Goal: Task Accomplishment & Management: Complete application form

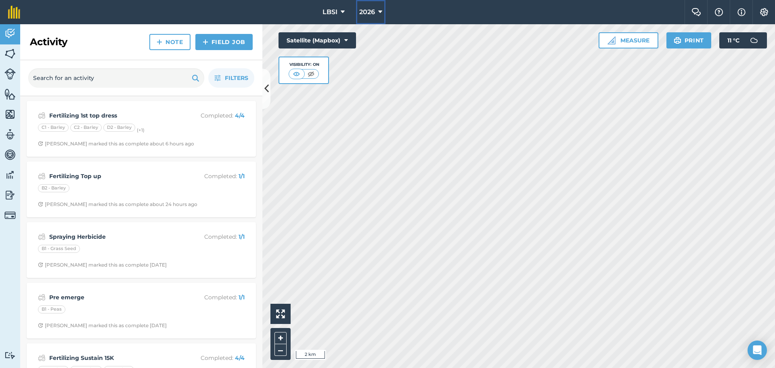
click at [379, 11] on icon at bounding box center [380, 12] width 4 height 10
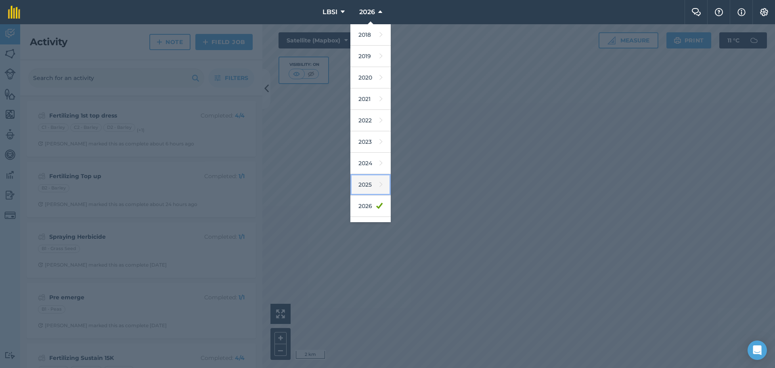
click at [363, 188] on link "2025" at bounding box center [370, 184] width 40 height 21
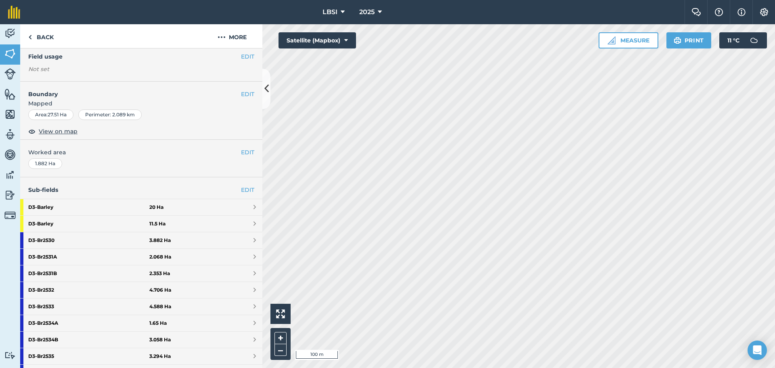
scroll to position [121, 0]
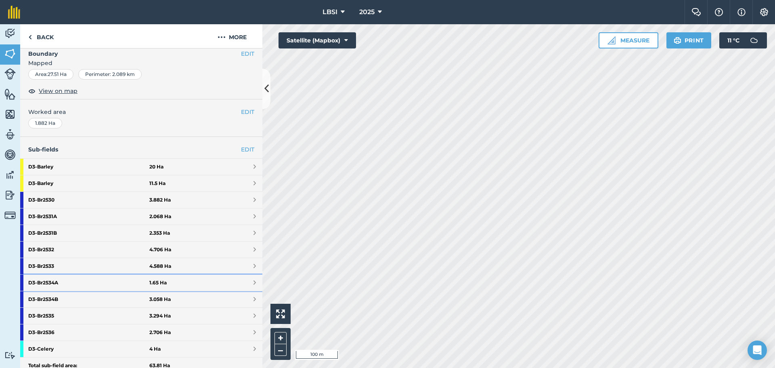
click at [47, 284] on strong "D3 - Br2534A" at bounding box center [88, 283] width 121 height 16
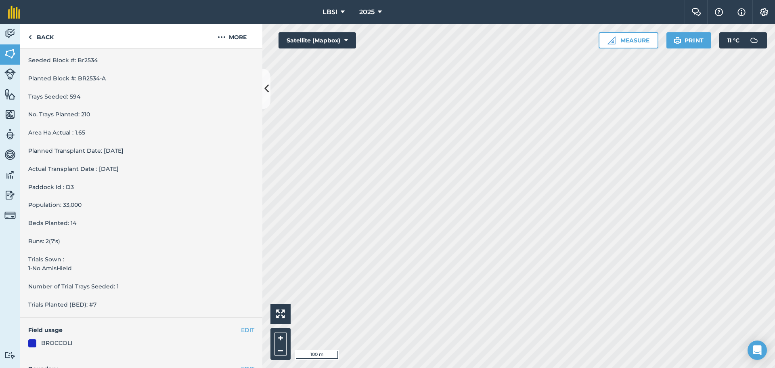
scroll to position [303, 0]
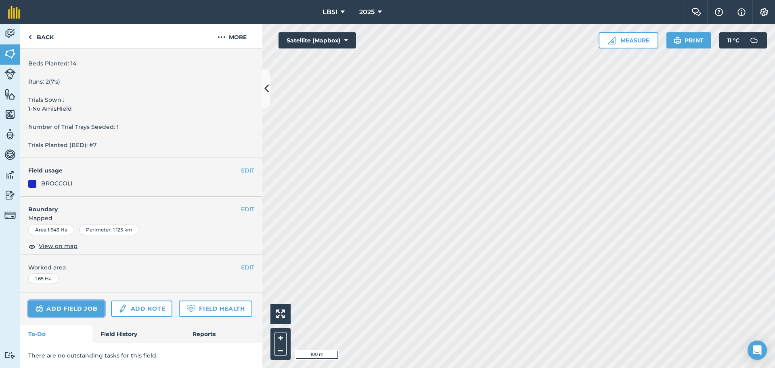
click at [64, 300] on link "Add field job" at bounding box center [66, 308] width 76 height 16
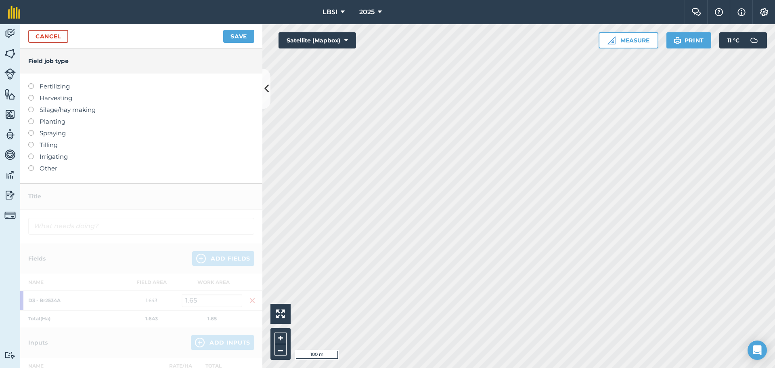
click at [31, 130] on label at bounding box center [33, 130] width 11 height 0
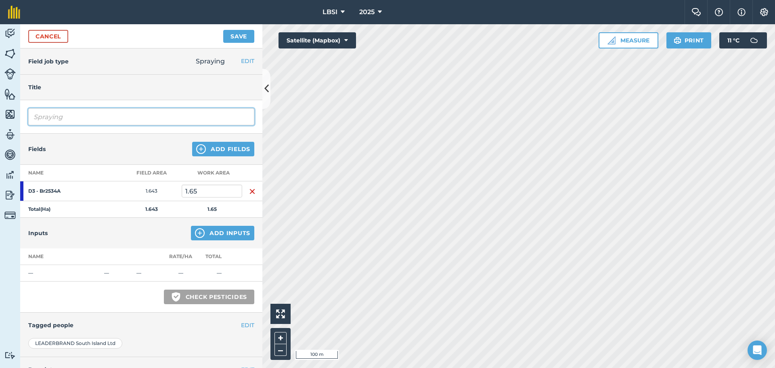
click at [69, 116] on input "Spraying" at bounding box center [141, 116] width 226 height 17
type input "Spraying off crop"
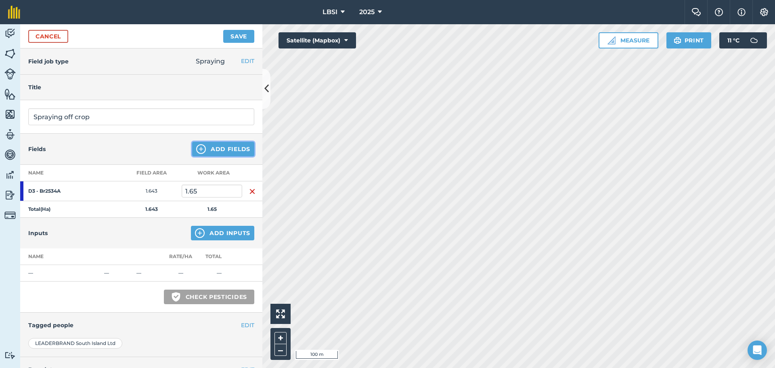
click at [197, 147] on img at bounding box center [201, 149] width 10 height 10
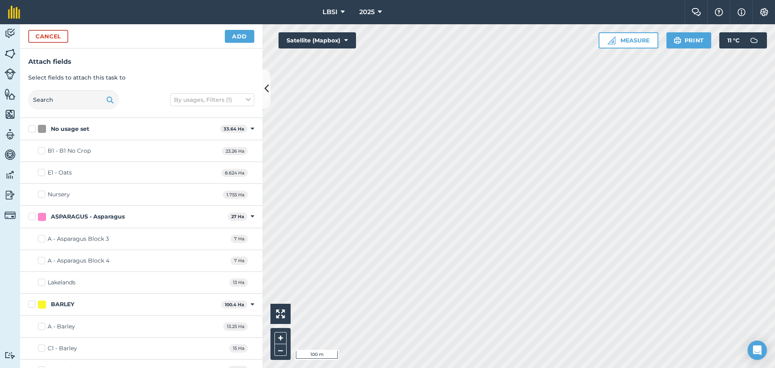
checkbox input "false"
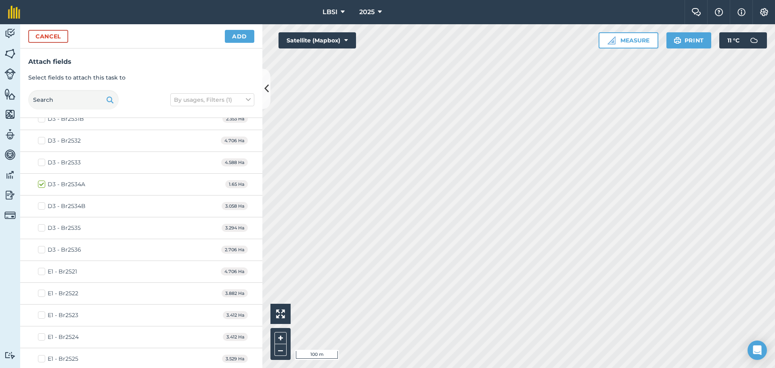
scroll to position [1171, 0]
click at [42, 245] on label "D3 - Br2534B" at bounding box center [62, 246] width 48 height 8
click at [42, 245] on input "D3 - Br2534B" at bounding box center [40, 244] width 5 height 5
checkbox input "true"
click at [40, 268] on label "D3 - Br2535" at bounding box center [59, 268] width 43 height 8
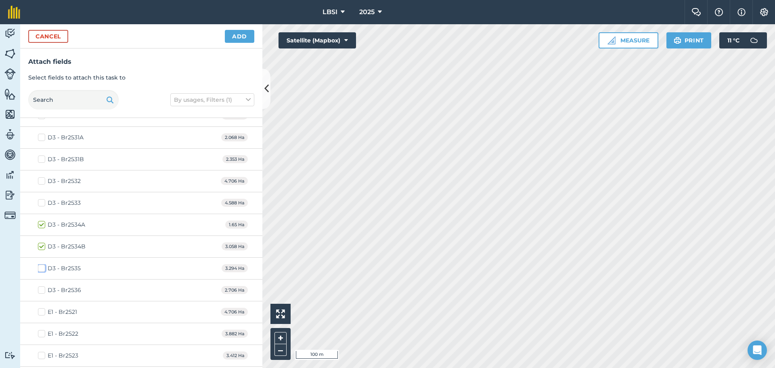
click at [40, 268] on input "D3 - Br2535" at bounding box center [40, 266] width 5 height 5
checkbox input "true"
click at [42, 289] on label "D3 - Br2536" at bounding box center [59, 290] width 43 height 8
click at [42, 289] on input "D3 - Br2536" at bounding box center [40, 288] width 5 height 5
checkbox input "true"
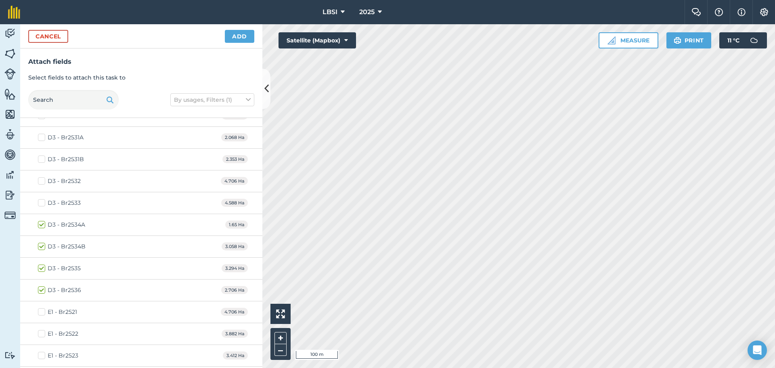
click at [40, 202] on label "D3 - Br2533" at bounding box center [59, 203] width 43 height 8
click at [40, 202] on input "D3 - Br2533" at bounding box center [40, 201] width 5 height 5
checkbox input "true"
click at [235, 36] on button "Add" at bounding box center [239, 36] width 29 height 13
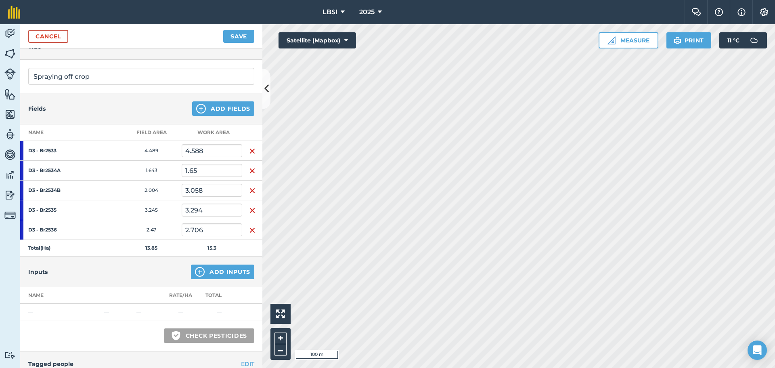
scroll to position [153, 0]
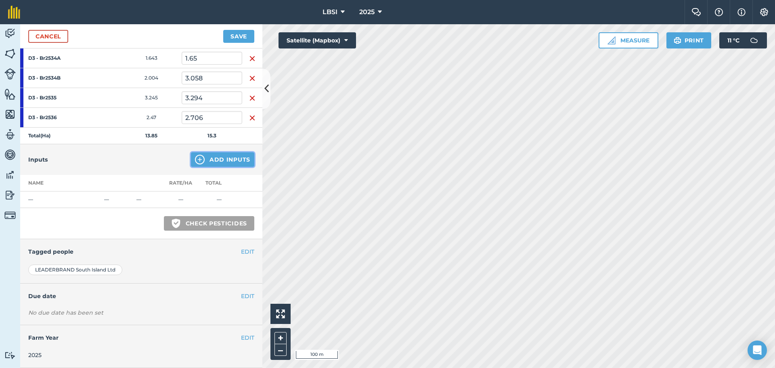
click at [195, 160] on img at bounding box center [200, 160] width 10 height 10
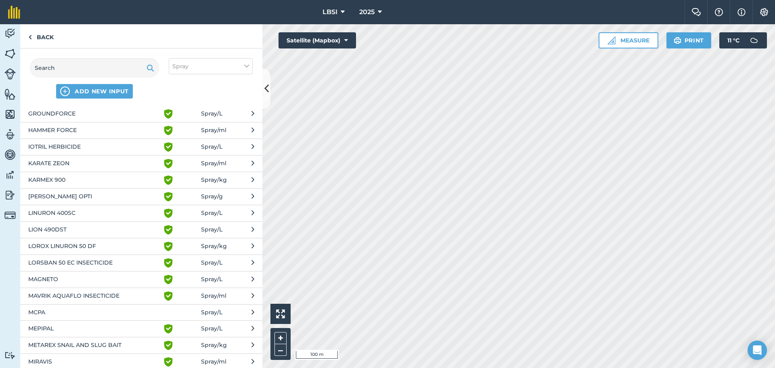
scroll to position [646, 0]
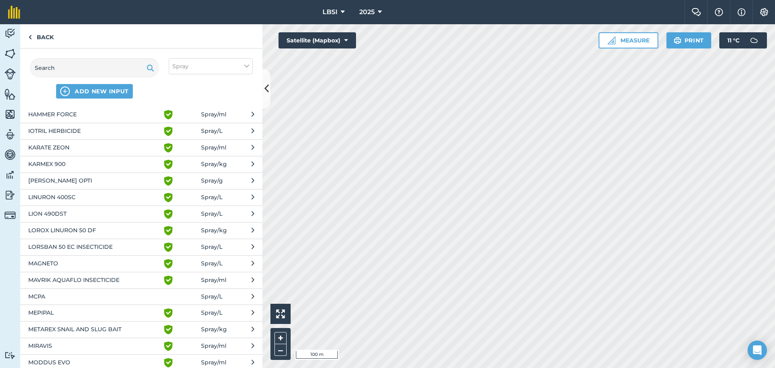
click at [87, 215] on span "LION 490DST" at bounding box center [94, 214] width 132 height 10
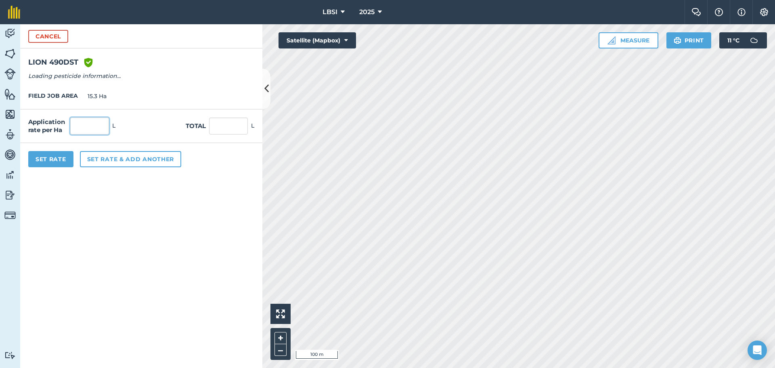
click at [82, 132] on input "text" at bounding box center [89, 125] width 39 height 17
type input "2"
type input "30.6"
click at [89, 161] on button "Set rate & add another" at bounding box center [130, 159] width 101 height 16
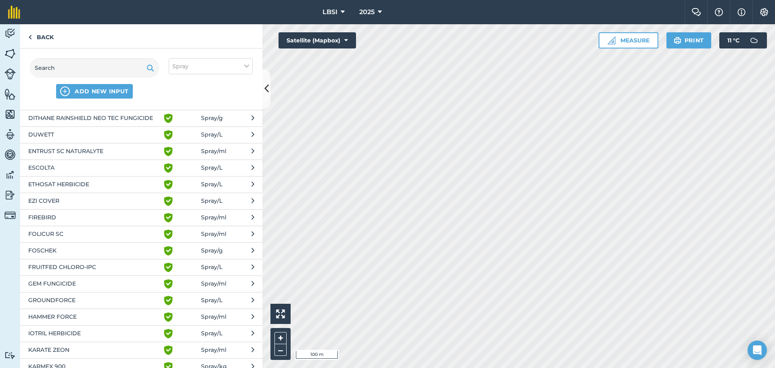
scroll to position [444, 0]
click at [61, 204] on span "EZI COVER" at bounding box center [94, 201] width 132 height 10
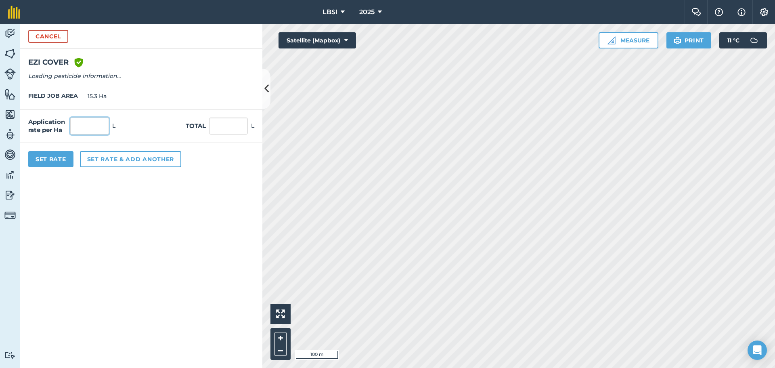
click at [90, 128] on input "text" at bounding box center [89, 125] width 39 height 17
type input "1"
click at [96, 157] on button "Set rate & add another" at bounding box center [130, 159] width 101 height 16
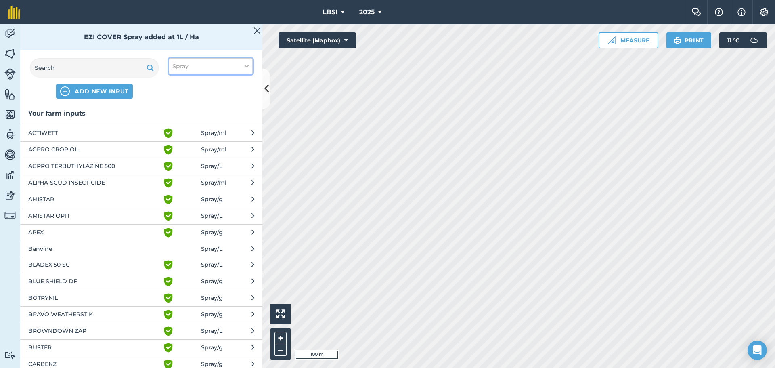
click at [243, 65] on button "Spray" at bounding box center [211, 66] width 84 height 16
click at [176, 144] on label "Other" at bounding box center [210, 143] width 77 height 8
click at [176, 144] on input "Other" at bounding box center [174, 141] width 5 height 5
checkbox input "true"
click at [57, 67] on input "text" at bounding box center [94, 67] width 129 height 19
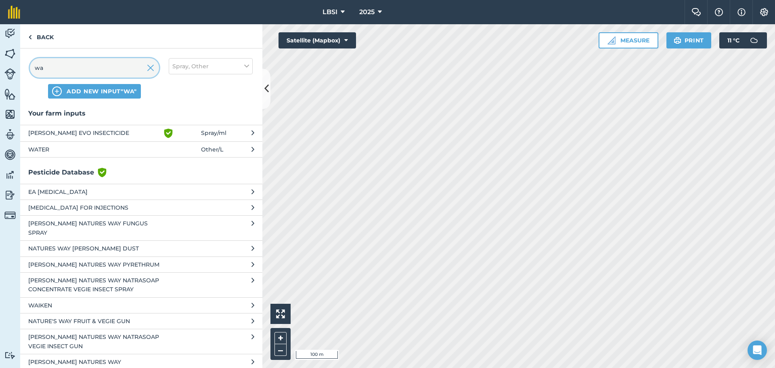
type input "wa"
click at [42, 149] on span "WATER" at bounding box center [94, 149] width 132 height 9
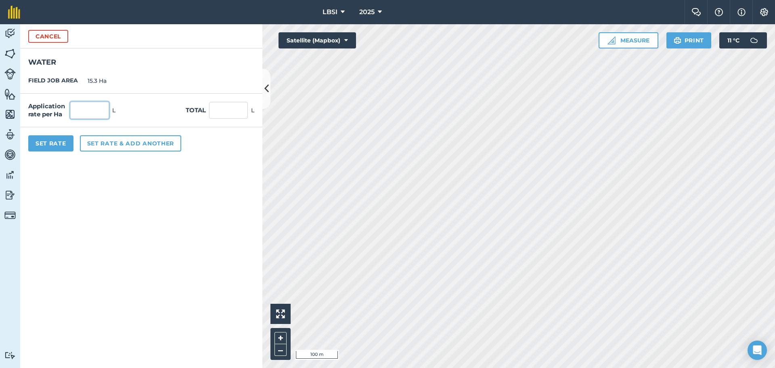
click at [91, 107] on input "text" at bounding box center [89, 110] width 39 height 17
type input "200"
type input "3,060"
click at [55, 146] on button "Set Rate" at bounding box center [50, 143] width 45 height 16
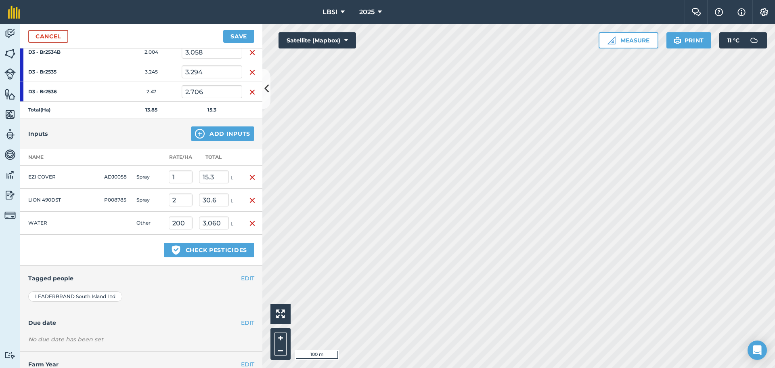
scroll to position [205, 0]
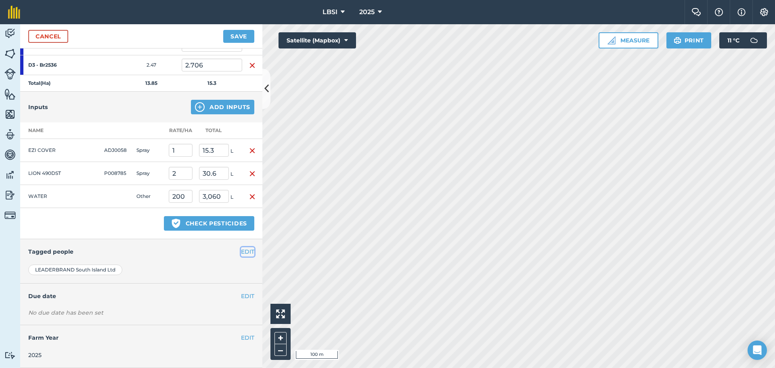
click at [242, 250] on button "EDIT" at bounding box center [247, 251] width 13 height 9
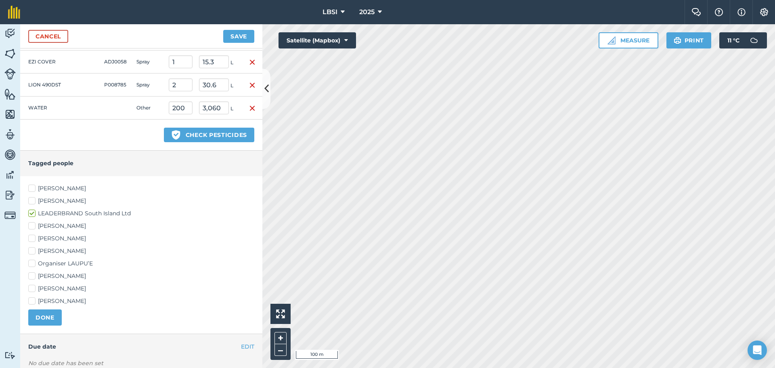
scroll to position [326, 0]
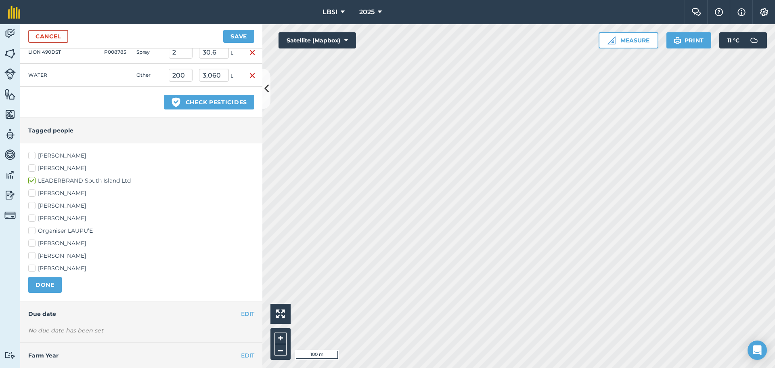
click at [33, 217] on label "[PERSON_NAME]" at bounding box center [141, 218] width 226 height 8
click at [33, 217] on input "[PERSON_NAME]" at bounding box center [30, 216] width 5 height 5
checkbox input "true"
click at [31, 243] on label "[PERSON_NAME]" at bounding box center [141, 243] width 226 height 8
click at [31, 243] on input "[PERSON_NAME]" at bounding box center [30, 241] width 5 height 5
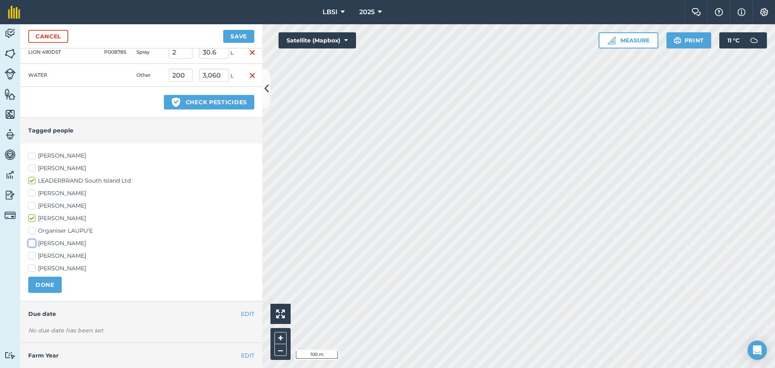
checkbox input "true"
click at [42, 285] on button "DONE" at bounding box center [45, 285] width 34 height 16
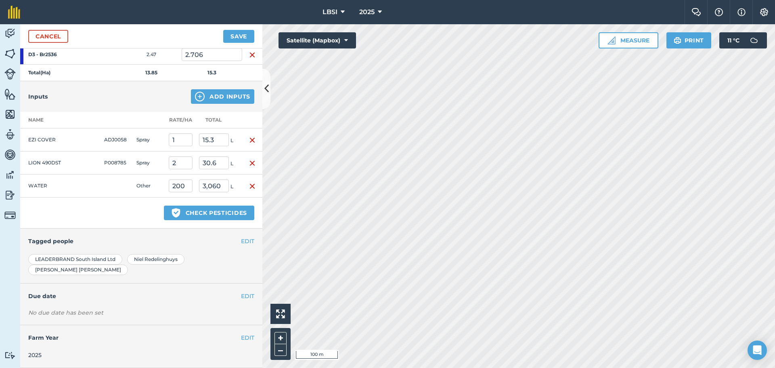
scroll to position [205, 0]
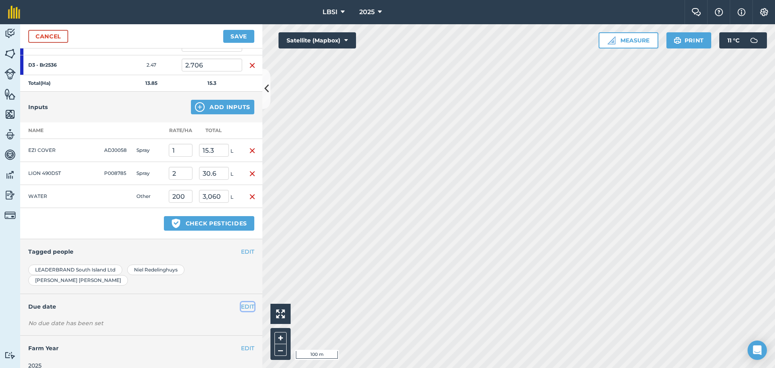
click at [243, 302] on button "EDIT" at bounding box center [247, 306] width 13 height 9
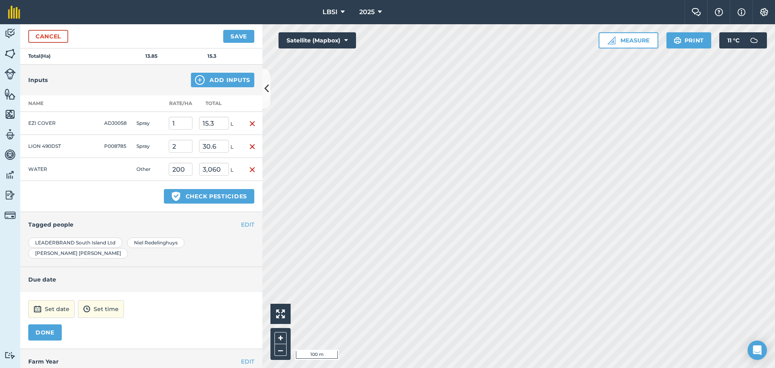
scroll to position [245, 0]
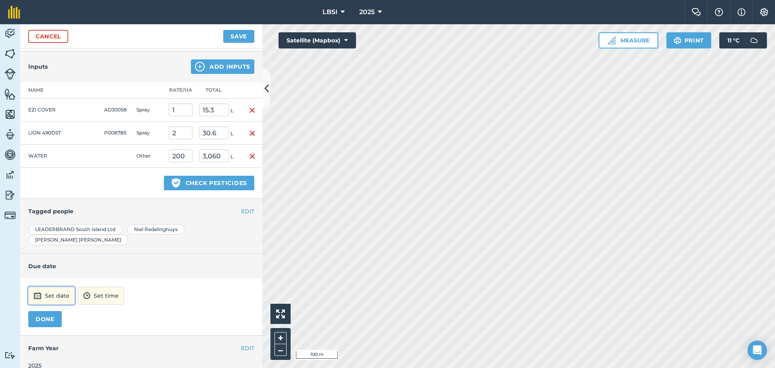
click at [47, 287] on button "Set date" at bounding box center [51, 296] width 46 height 18
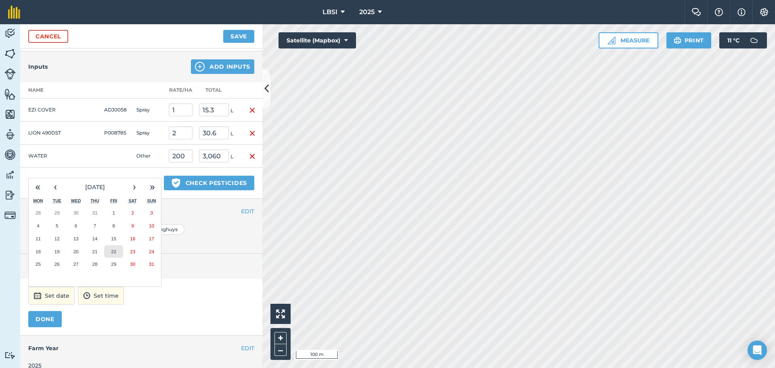
click at [113, 249] on abbr "22" at bounding box center [113, 251] width 5 height 5
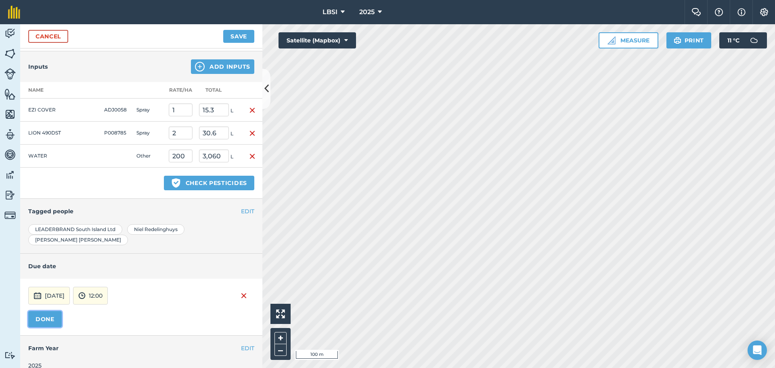
click at [36, 311] on button "DONE" at bounding box center [45, 319] width 34 height 16
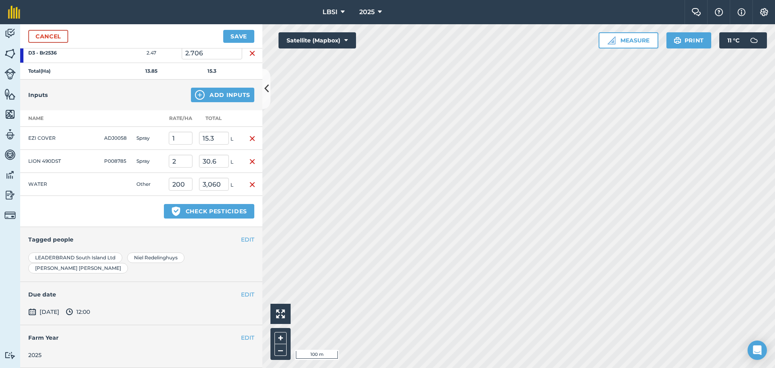
scroll to position [207, 0]
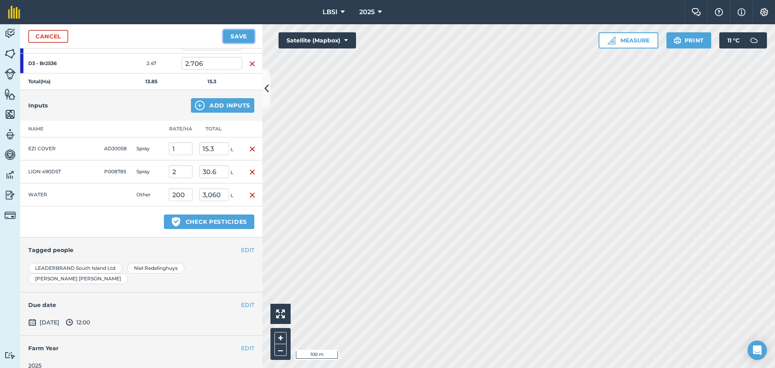
click at [236, 37] on button "Save" at bounding box center [238, 36] width 31 height 13
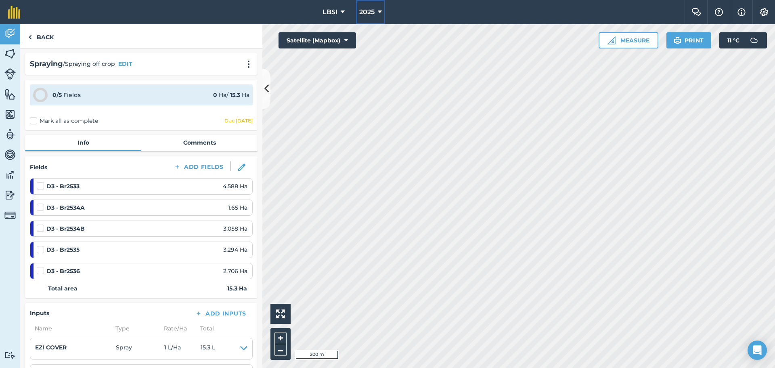
click at [381, 10] on icon at bounding box center [380, 12] width 4 height 10
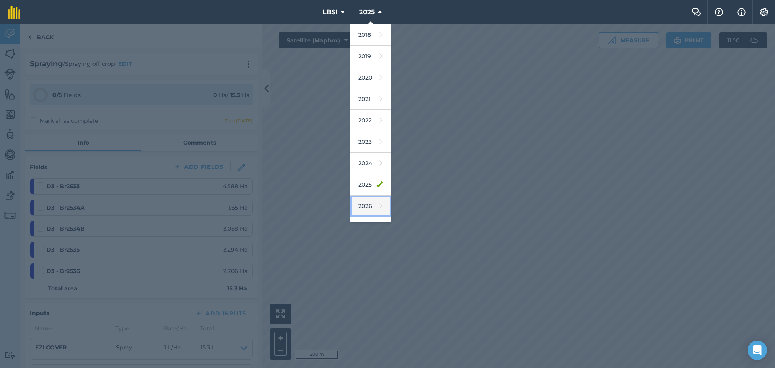
click at [371, 205] on link "2026" at bounding box center [370, 205] width 40 height 21
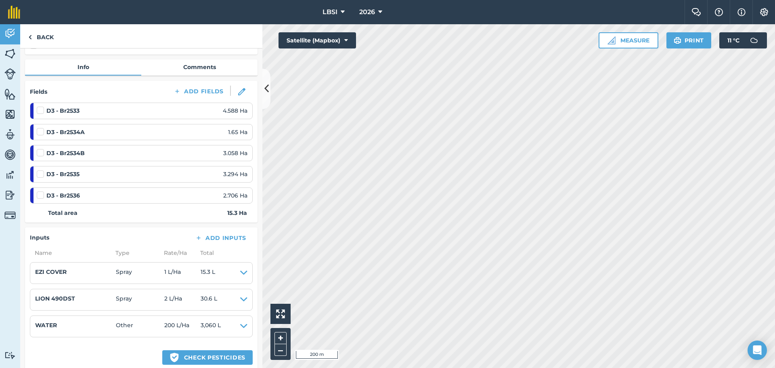
scroll to position [81, 0]
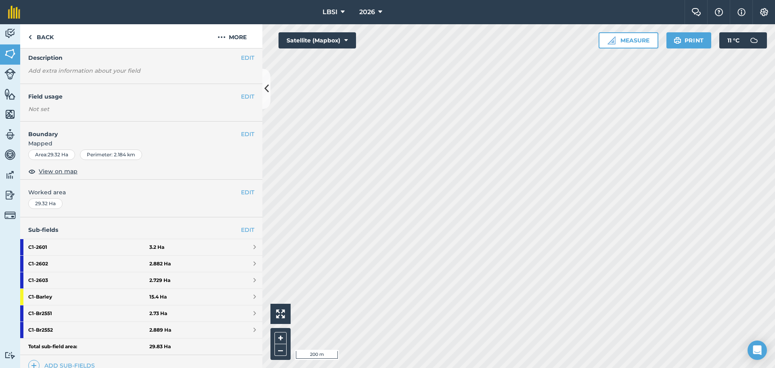
scroll to position [121, 0]
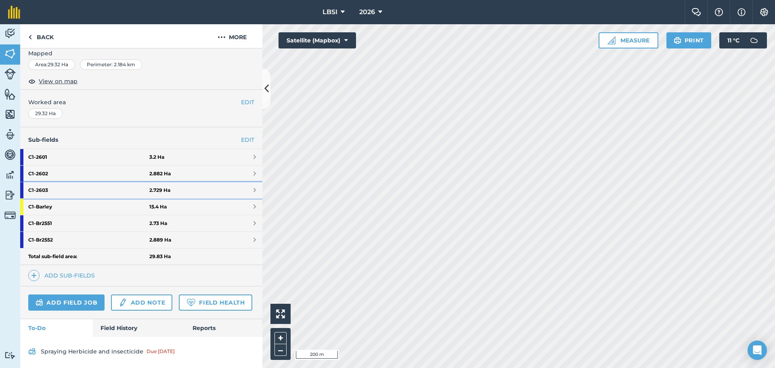
click at [59, 191] on strong "C1 - 2603" at bounding box center [88, 190] width 121 height 16
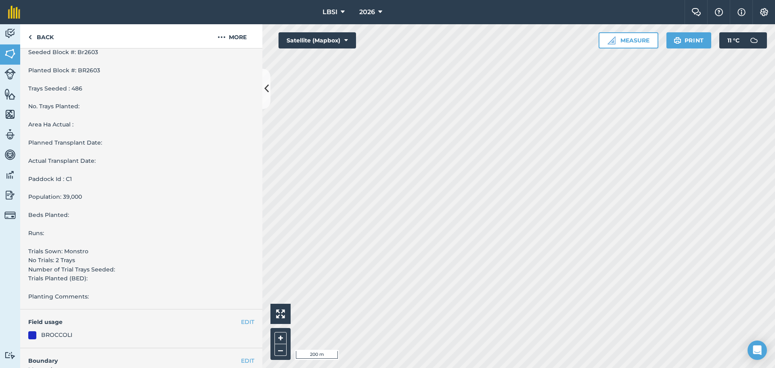
scroll to position [295, 0]
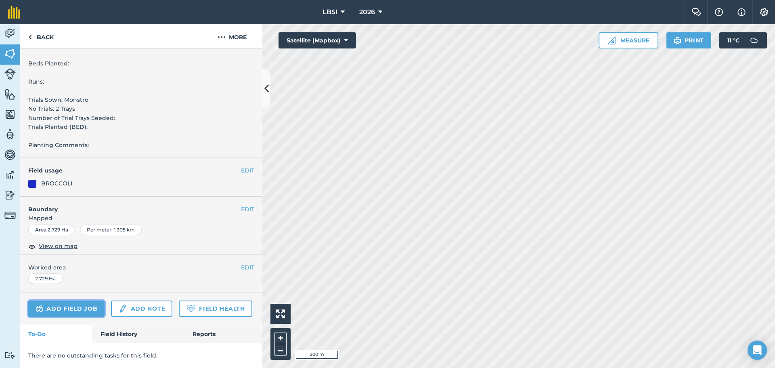
click at [69, 300] on link "Add field job" at bounding box center [66, 308] width 76 height 16
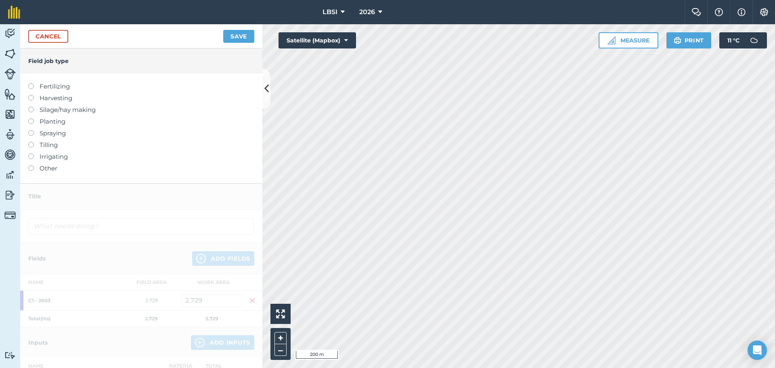
click at [31, 130] on label at bounding box center [33, 130] width 11 height 0
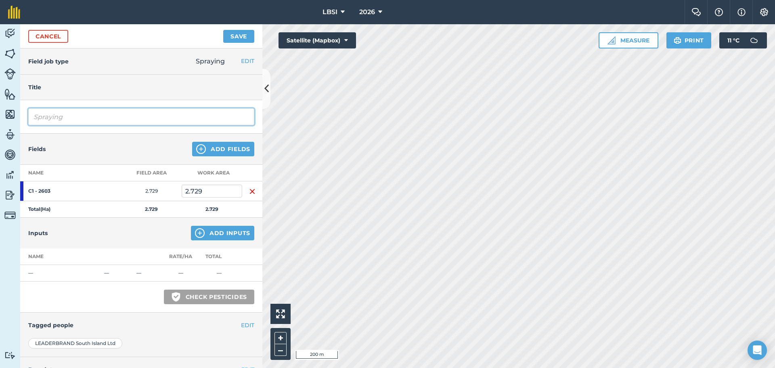
click at [84, 116] on input "Spraying" at bounding box center [141, 116] width 226 height 17
type input "Spraying pre planting"
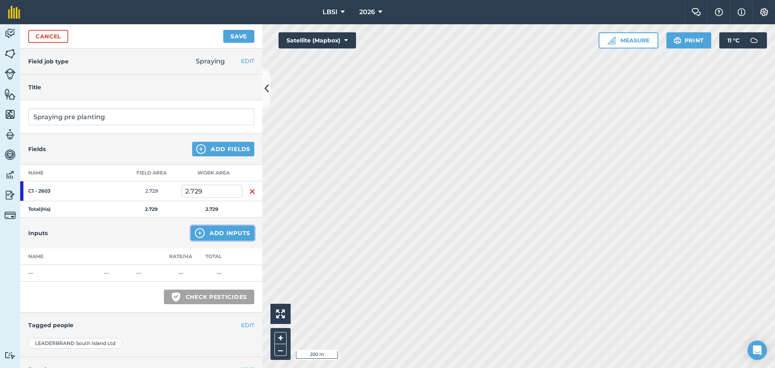
click at [195, 231] on img at bounding box center [200, 233] width 10 height 10
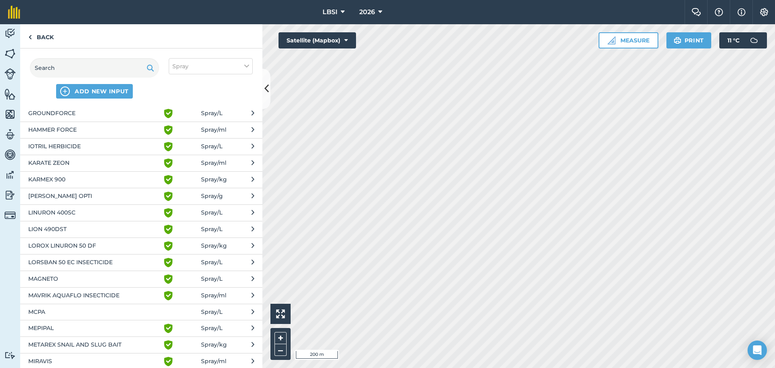
scroll to position [646, 0]
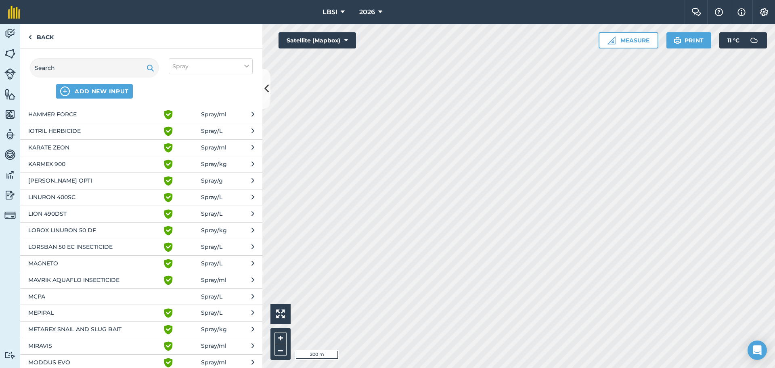
click at [49, 216] on span "LION 490DST" at bounding box center [94, 214] width 132 height 10
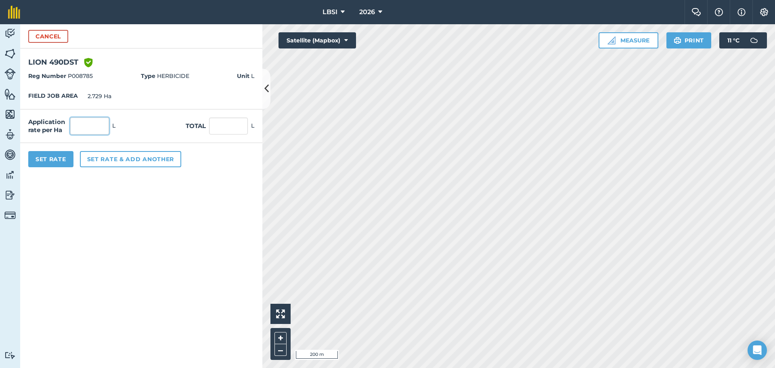
click at [84, 124] on input "text" at bounding box center [89, 125] width 39 height 17
type input "2"
type input "5.458"
click at [116, 156] on button "Set rate & add another" at bounding box center [130, 159] width 101 height 16
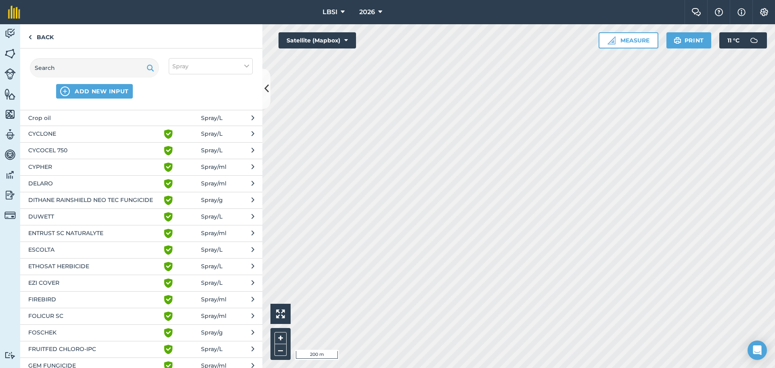
scroll to position [363, 0]
click at [52, 282] on span "EZI COVER" at bounding box center [94, 282] width 132 height 10
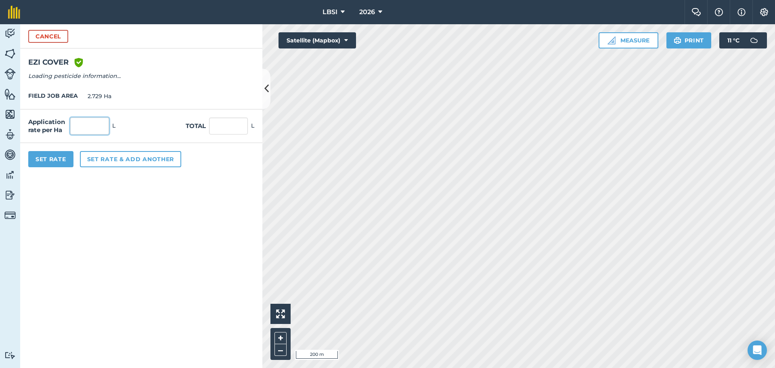
click at [77, 124] on input "text" at bounding box center [89, 125] width 39 height 17
type input "1"
type input "2.729"
click at [108, 155] on button "Set rate & add another" at bounding box center [130, 159] width 101 height 16
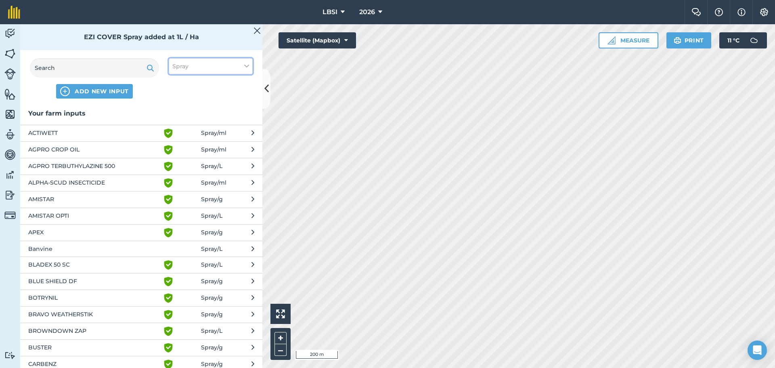
drag, startPoint x: 247, startPoint y: 63, endPoint x: 241, endPoint y: 74, distance: 11.9
click at [247, 63] on icon at bounding box center [246, 66] width 5 height 9
click at [173, 143] on label "Other" at bounding box center [210, 143] width 77 height 8
click at [173, 143] on input "Other" at bounding box center [174, 141] width 5 height 5
checkbox input "true"
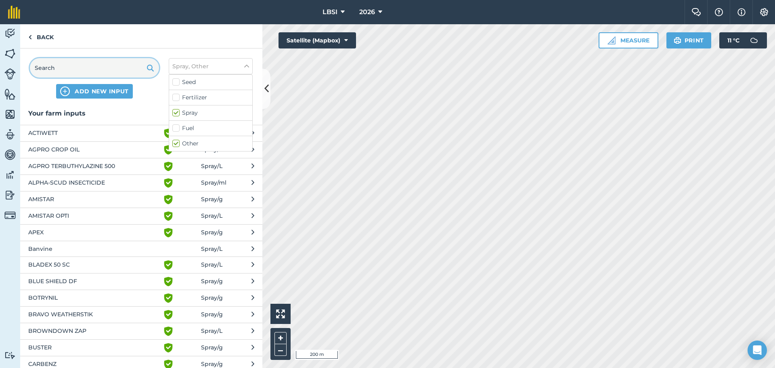
click at [57, 65] on input "text" at bounding box center [94, 67] width 129 height 19
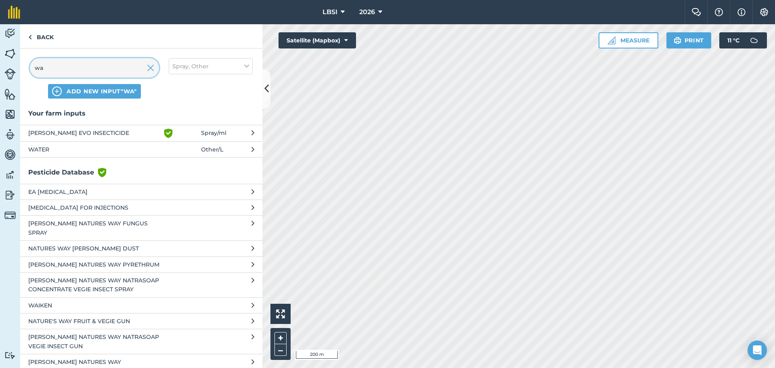
type input "wa"
click at [46, 149] on span "WATER" at bounding box center [94, 149] width 132 height 9
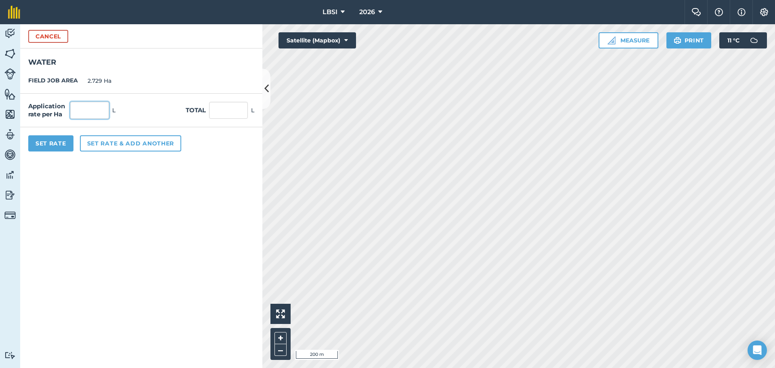
click at [91, 111] on input "text" at bounding box center [89, 110] width 39 height 17
type input "200"
type input "545.8"
click at [51, 142] on button "Set Rate" at bounding box center [50, 143] width 45 height 16
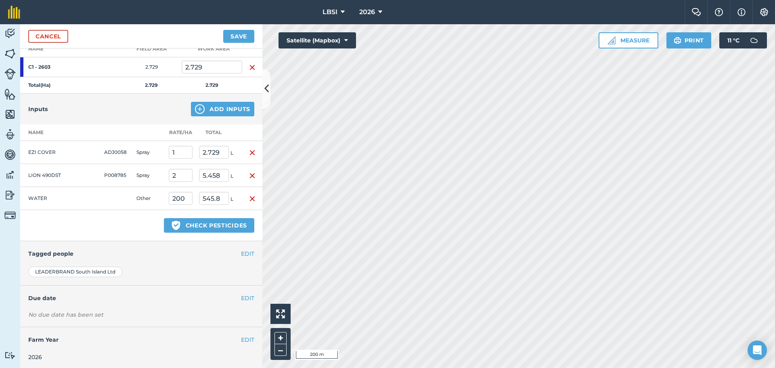
scroll to position [126, 0]
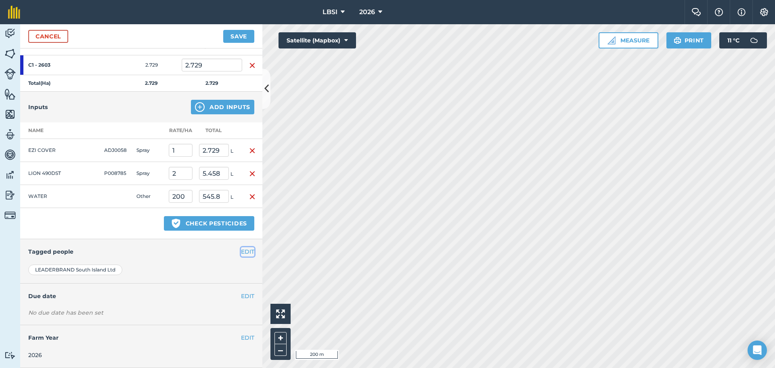
click at [241, 248] on button "EDIT" at bounding box center [247, 251] width 13 height 9
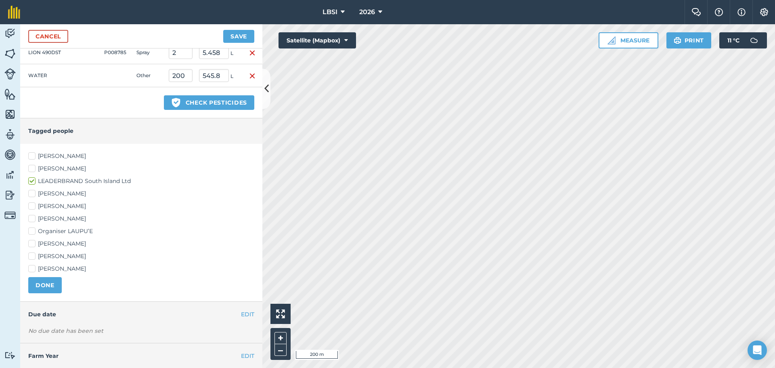
scroll to position [247, 0]
click at [30, 218] on label "[PERSON_NAME]" at bounding box center [141, 218] width 226 height 8
click at [30, 218] on input "[PERSON_NAME]" at bounding box center [30, 216] width 5 height 5
checkbox input "true"
click at [31, 242] on label "[PERSON_NAME]" at bounding box center [141, 243] width 226 height 8
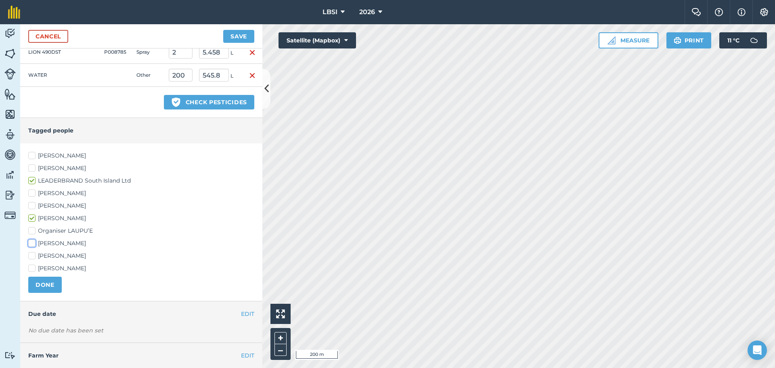
click at [31, 242] on input "[PERSON_NAME]" at bounding box center [30, 241] width 5 height 5
checkbox input "true"
click at [49, 288] on button "DONE" at bounding box center [45, 285] width 34 height 16
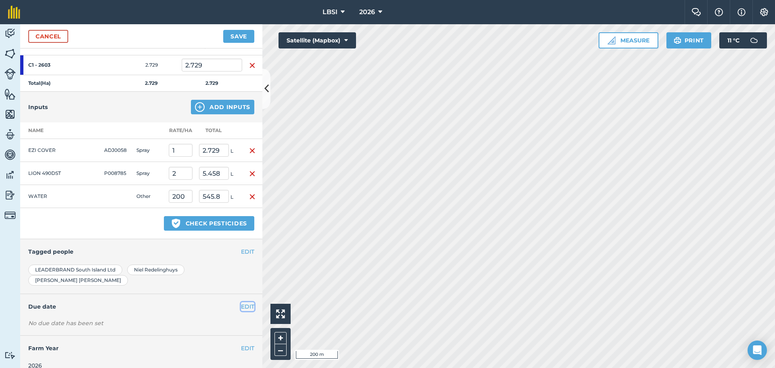
click at [245, 302] on button "EDIT" at bounding box center [247, 306] width 13 height 9
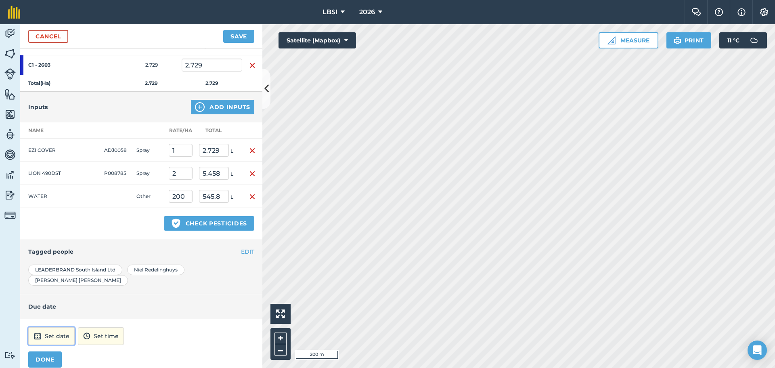
click at [63, 327] on button "Set date" at bounding box center [51, 336] width 46 height 18
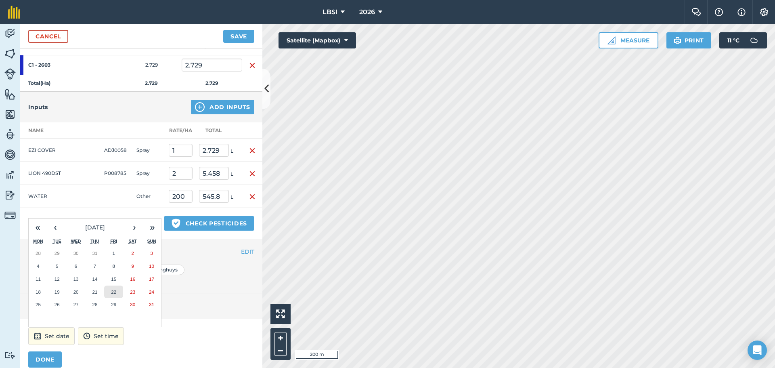
click at [113, 289] on abbr "22" at bounding box center [113, 291] width 5 height 5
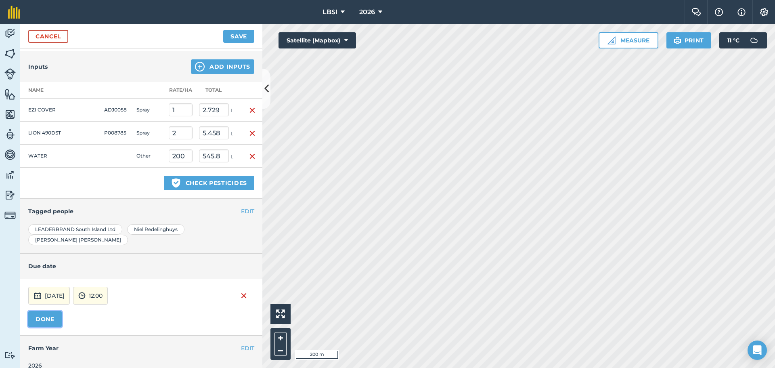
click at [50, 311] on button "DONE" at bounding box center [45, 319] width 34 height 16
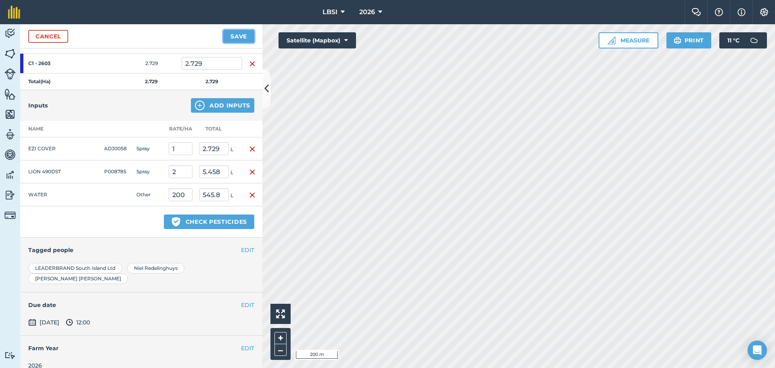
click at [240, 35] on button "Save" at bounding box center [238, 36] width 31 height 13
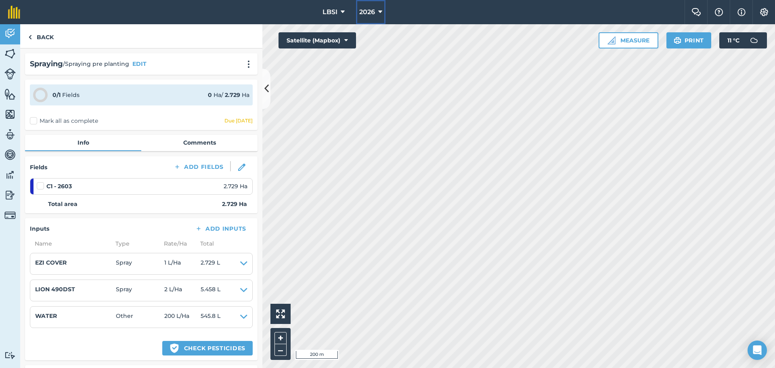
click at [379, 10] on icon at bounding box center [380, 12] width 4 height 10
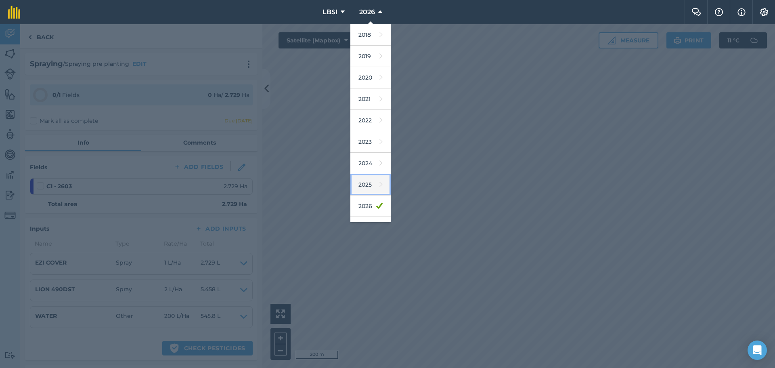
click at [362, 182] on link "2025" at bounding box center [370, 184] width 40 height 21
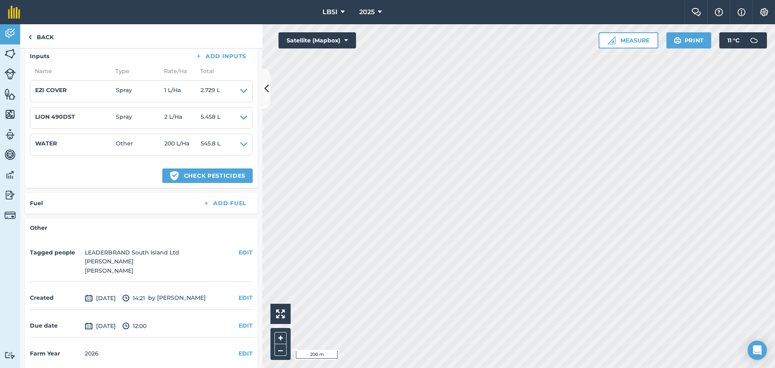
scroll to position [178, 0]
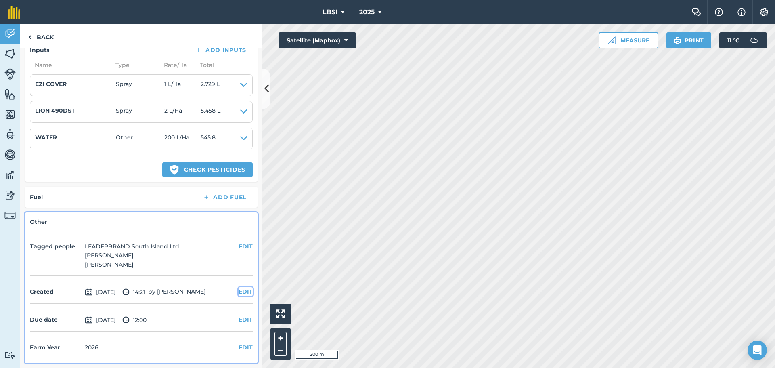
click at [239, 292] on button "EDIT" at bounding box center [246, 291] width 14 height 9
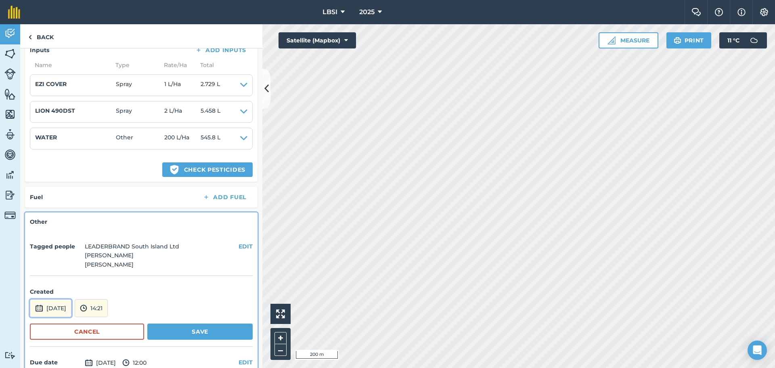
click at [65, 309] on button "[DATE]" at bounding box center [51, 308] width 42 height 18
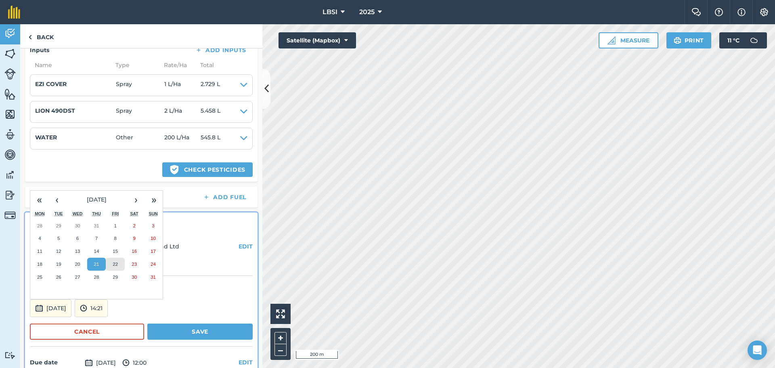
click at [110, 266] on button "22" at bounding box center [115, 264] width 19 height 13
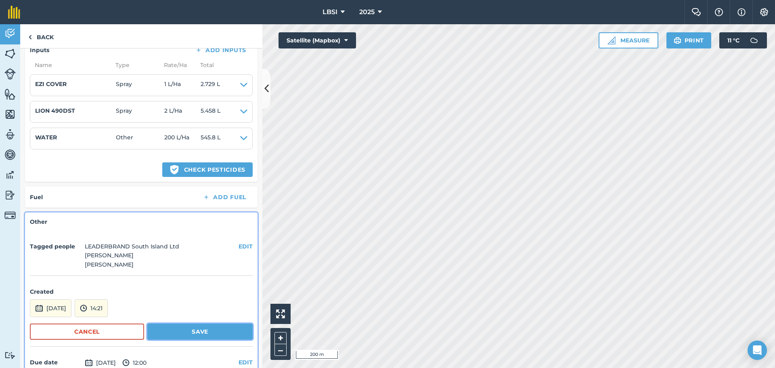
click at [191, 334] on button "Save" at bounding box center [199, 331] width 105 height 16
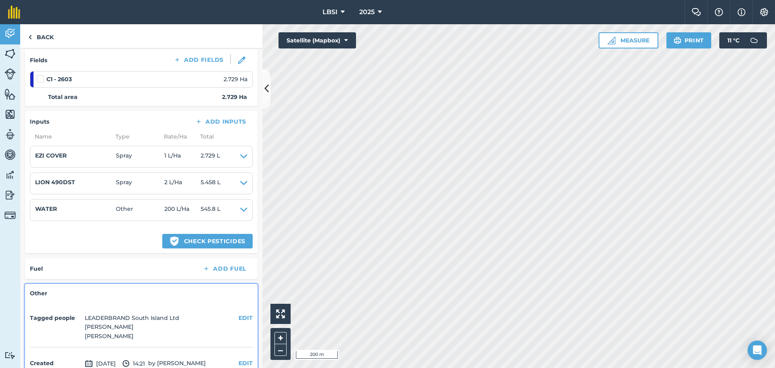
scroll to position [0, 0]
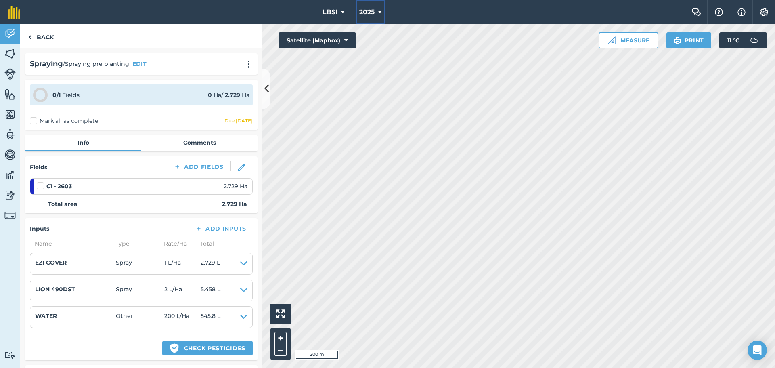
click at [381, 11] on icon at bounding box center [380, 12] width 4 height 10
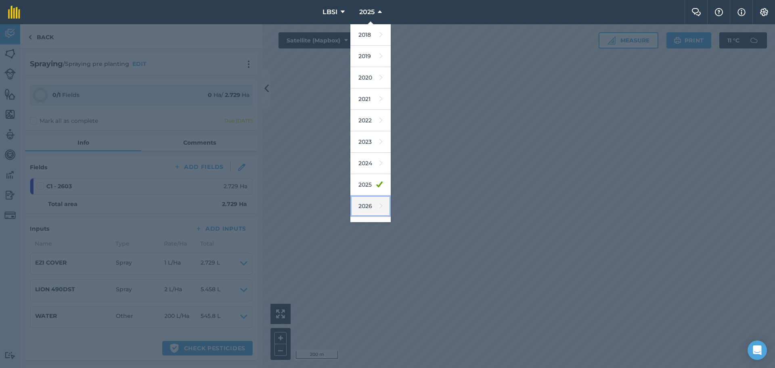
click at [361, 208] on link "2026" at bounding box center [370, 205] width 40 height 21
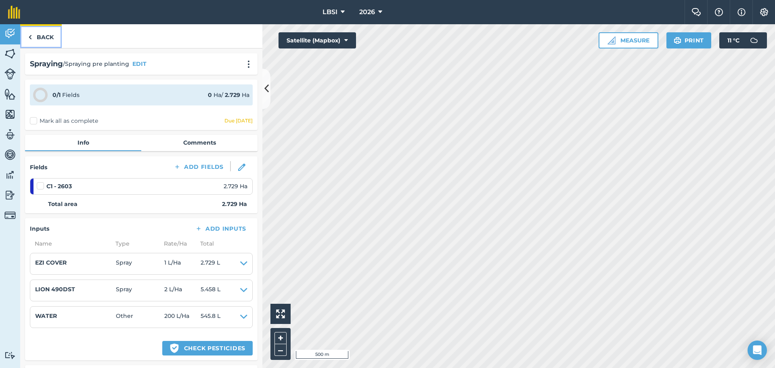
click at [32, 37] on link "Back" at bounding box center [41, 36] width 42 height 24
